Goal: Information Seeking & Learning: Understand process/instructions

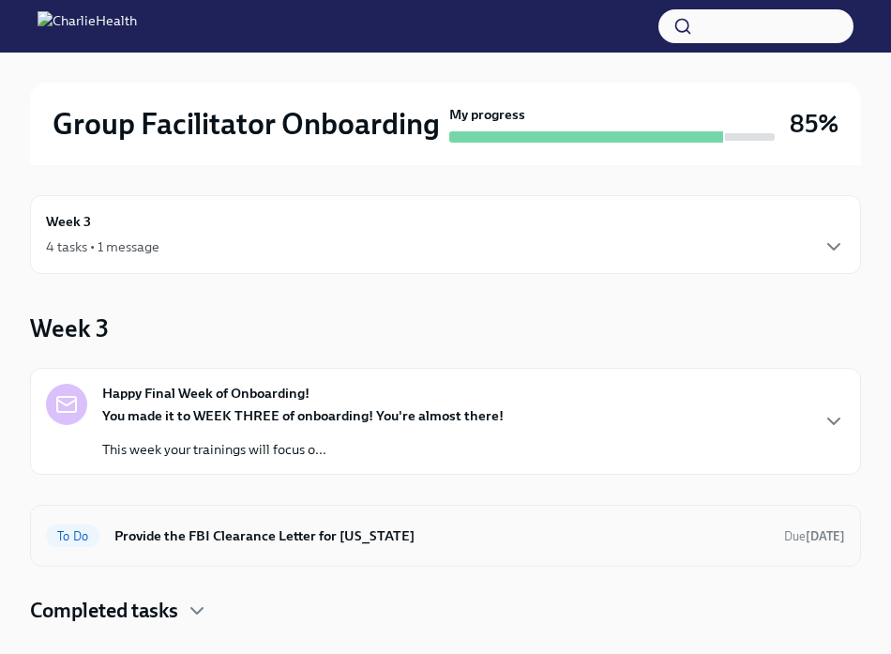
scroll to position [276, 0]
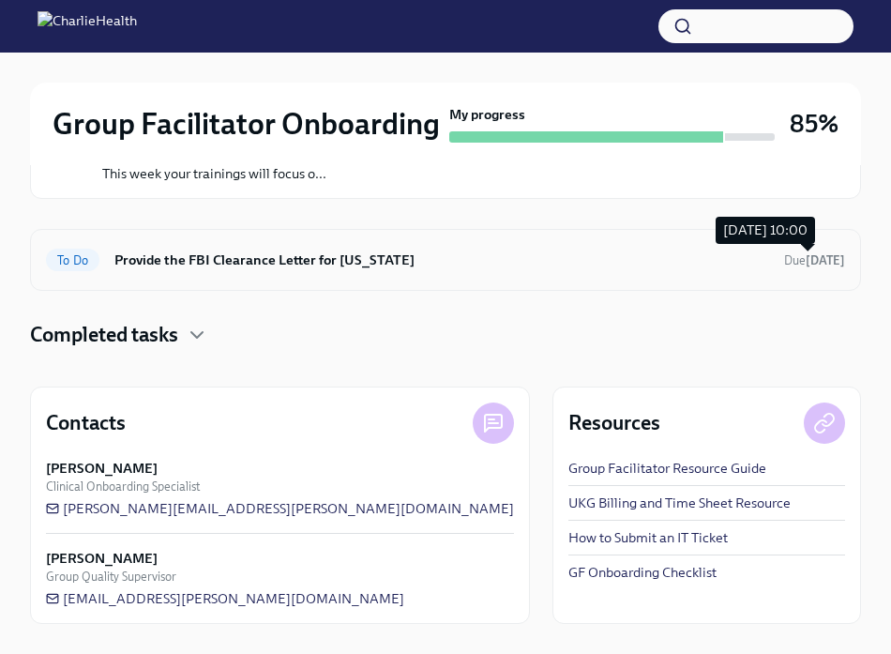
click at [823, 265] on strong "[DATE]" at bounding box center [825, 260] width 39 height 14
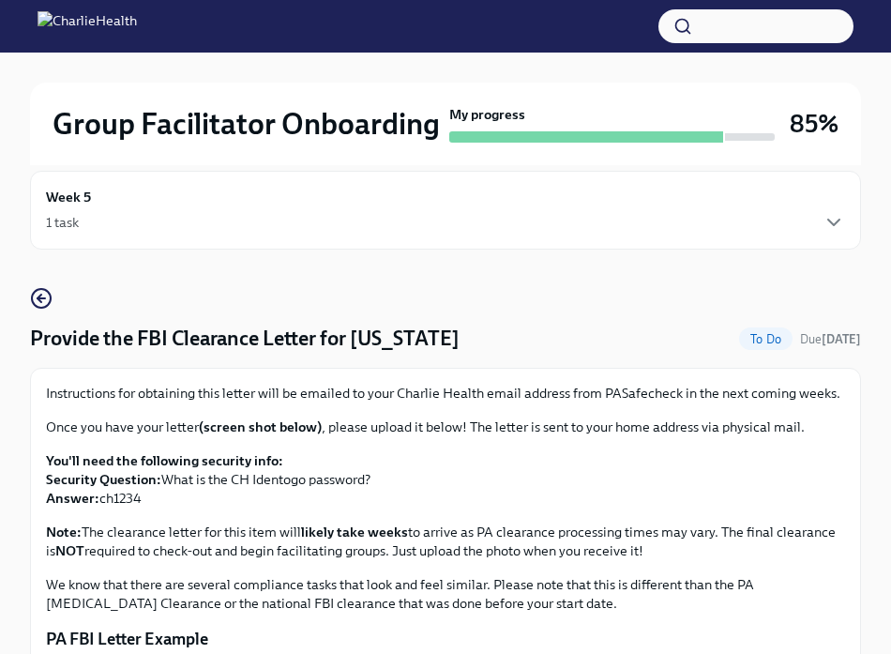
scroll to position [27, 0]
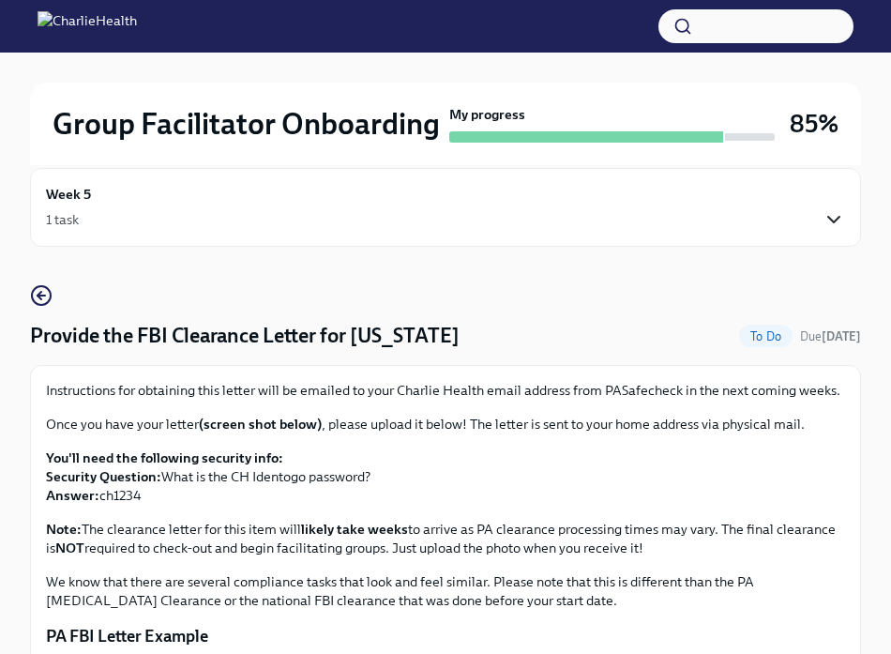
click at [840, 217] on icon "button" at bounding box center [834, 219] width 23 height 23
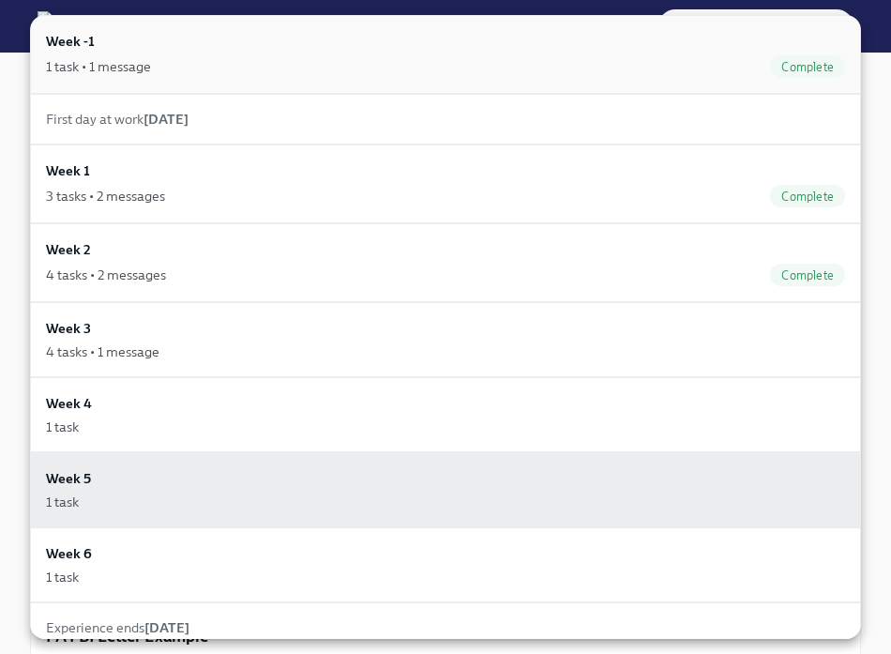
click at [442, 51] on div "Week -1 1 task • 1 message Complete" at bounding box center [445, 54] width 799 height 47
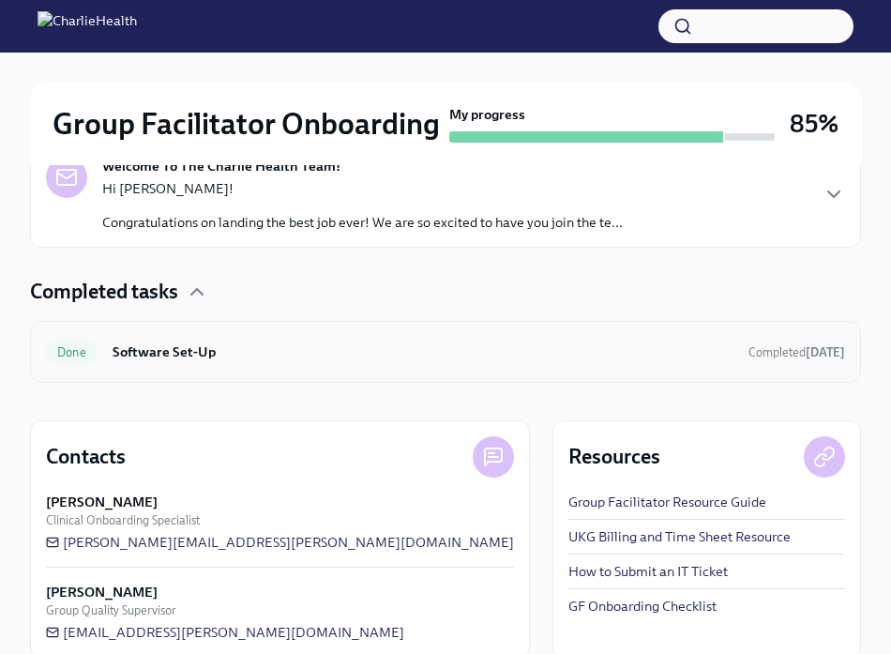
click at [215, 352] on h6 "Software Set-Up" at bounding box center [423, 351] width 621 height 21
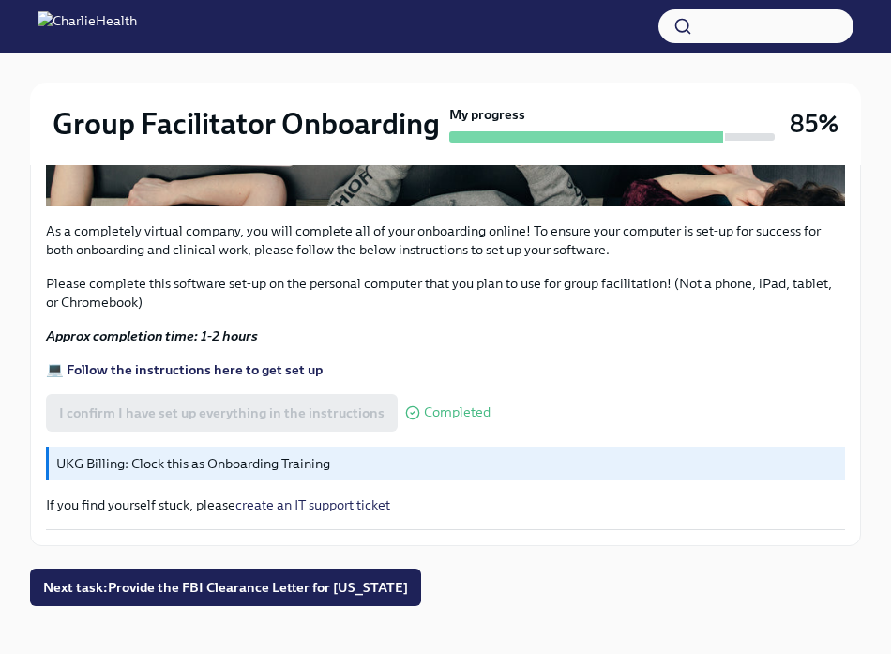
scroll to position [815, 0]
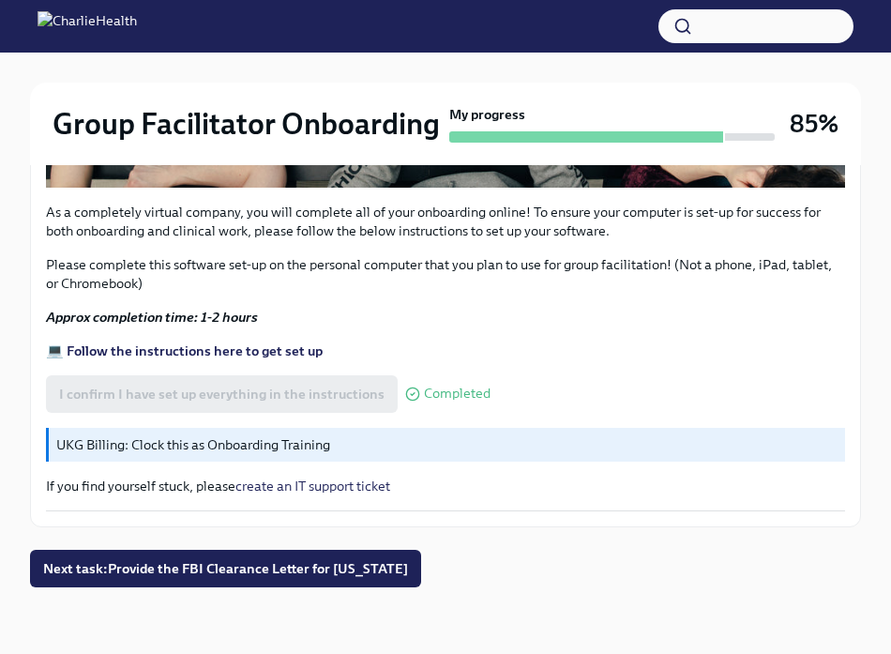
click at [159, 315] on strong "Approx completion time: 1-2 hours" at bounding box center [152, 317] width 212 height 17
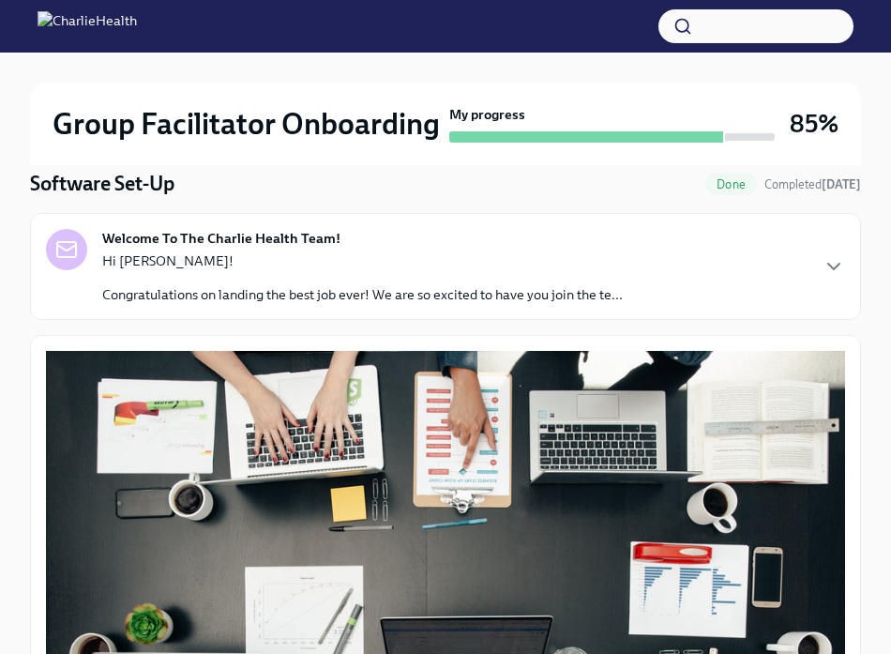
scroll to position [175, 0]
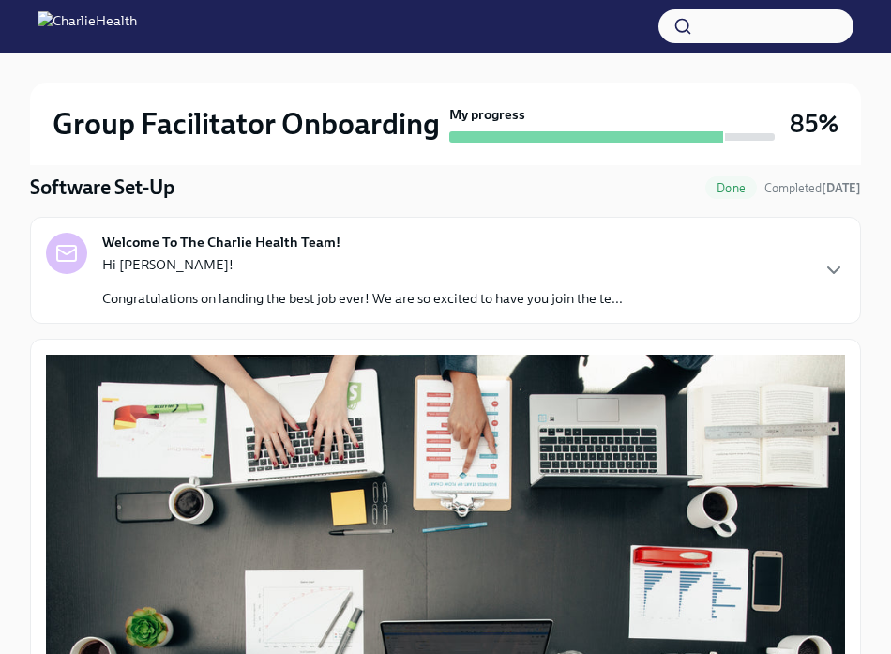
click at [165, 292] on p "Congratulations on landing the best job ever! We are so excited to have you joi…" at bounding box center [362, 298] width 521 height 19
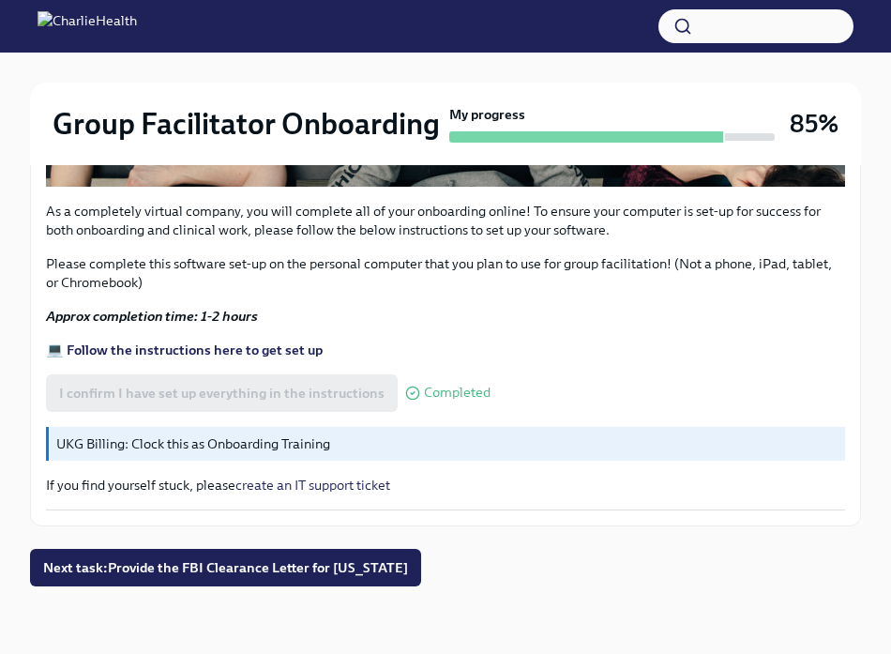
scroll to position [1670, 0]
click at [723, 28] on button "button" at bounding box center [756, 26] width 195 height 34
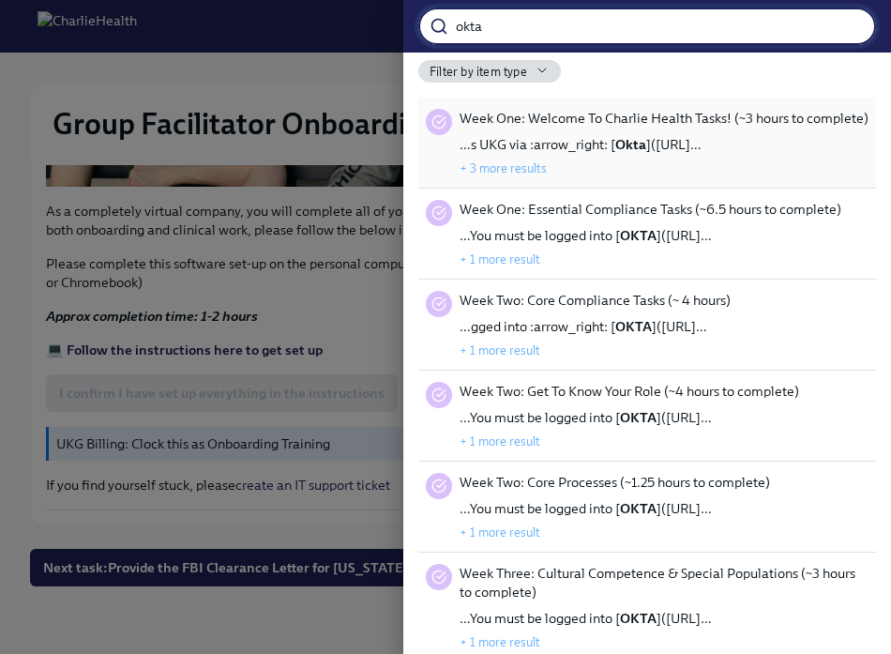
type input "okta"
click at [702, 150] on span "…s UKG via :arrow_right: [ Okta ]([URL]…" at bounding box center [581, 144] width 242 height 19
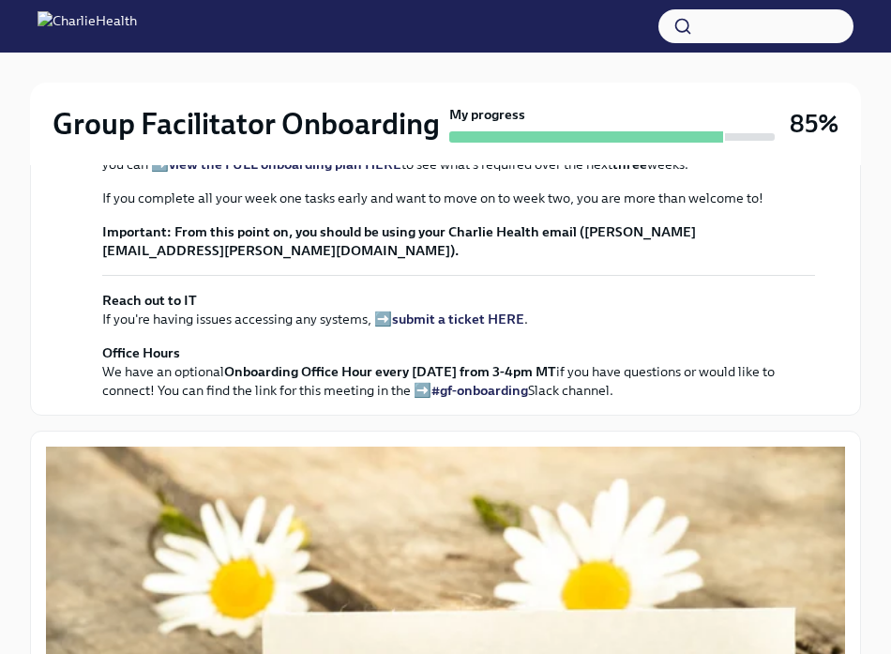
scroll to position [515, 0]
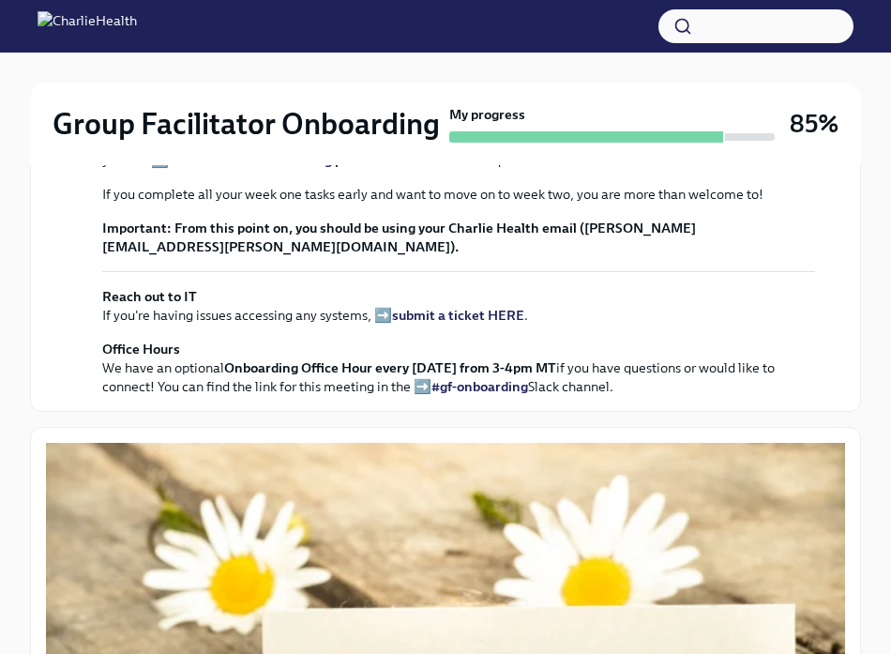
click at [250, 169] on strong "view the FULL onboarding plan HERE" at bounding box center [285, 160] width 233 height 17
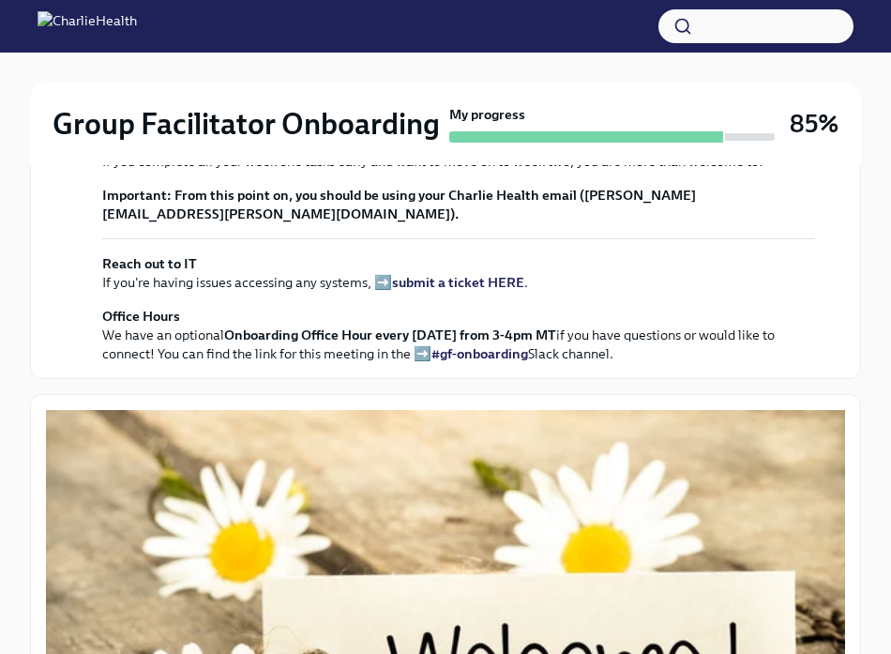
scroll to position [547, 0]
